Goal: Find specific page/section: Find specific page/section

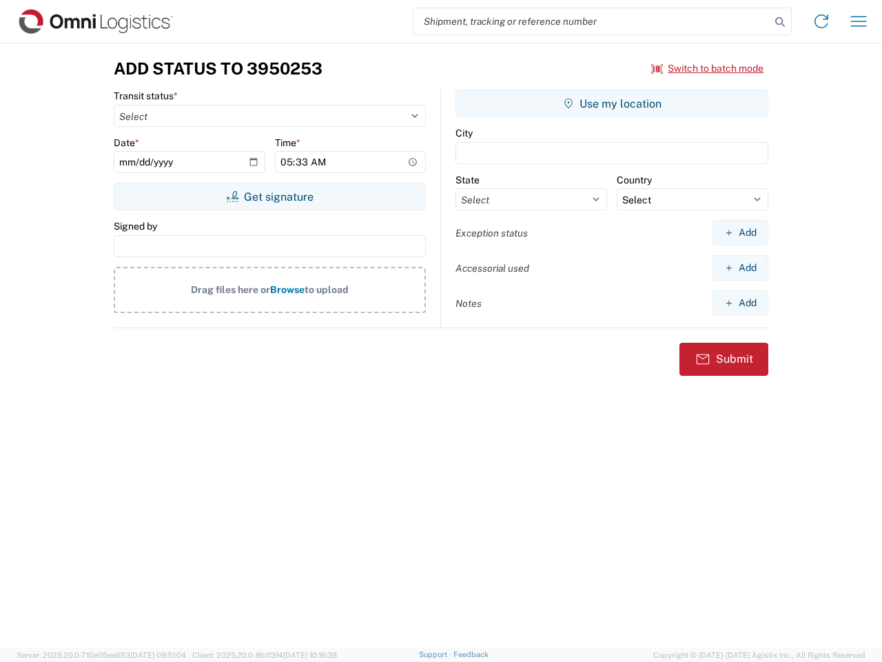
click at [592, 21] on input "search" at bounding box center [591, 21] width 357 height 26
click at [780, 22] on icon at bounding box center [779, 21] width 19 height 19
click at [821, 21] on icon at bounding box center [821, 21] width 22 height 22
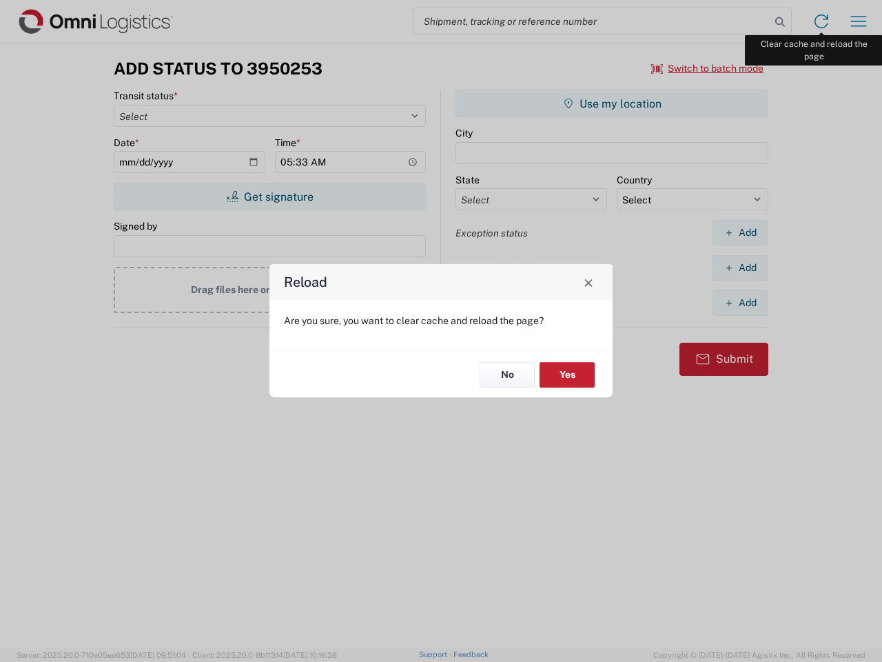
click at [859, 21] on div "Reload Are you sure, you want to clear cache and reload the page? No Yes" at bounding box center [441, 331] width 882 height 662
click at [708, 68] on div "Reload Are you sure, you want to clear cache and reload the page? No Yes" at bounding box center [441, 331] width 882 height 662
click at [269, 196] on div "Reload Are you sure, you want to clear cache and reload the page? No Yes" at bounding box center [441, 331] width 882 height 662
click at [612, 103] on div "Reload Are you sure, you want to clear cache and reload the page? No Yes" at bounding box center [441, 331] width 882 height 662
click at [740, 232] on div "Reload Are you sure, you want to clear cache and reload the page? No Yes" at bounding box center [441, 331] width 882 height 662
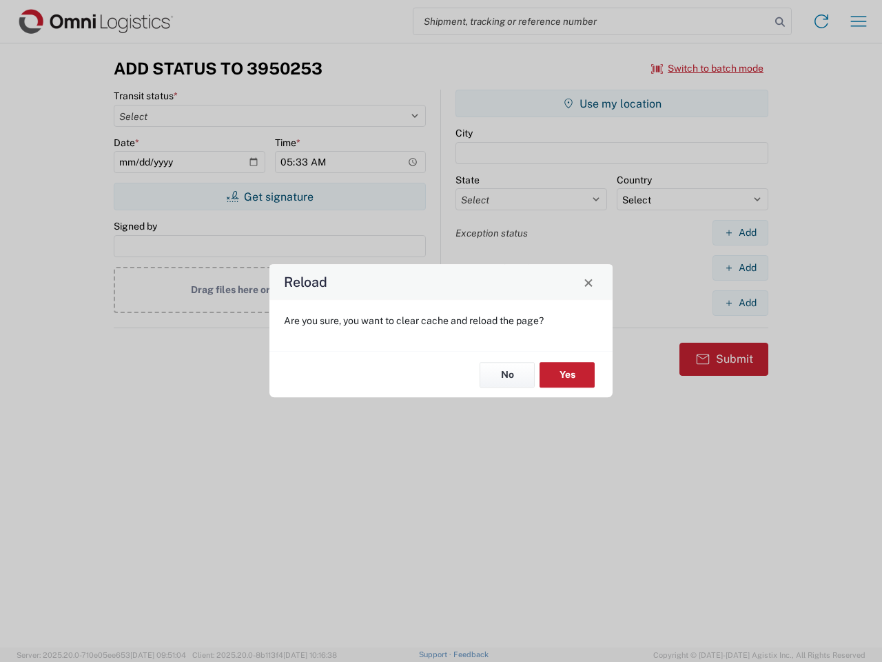
click at [740, 267] on div "Reload Are you sure, you want to clear cache and reload the page? No Yes" at bounding box center [441, 331] width 882 height 662
click at [740, 303] on div "Reload Are you sure, you want to clear cache and reload the page? No Yes" at bounding box center [441, 331] width 882 height 662
